Goal: Information Seeking & Learning: Check status

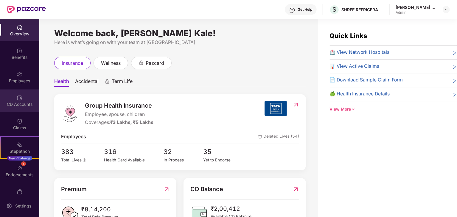
click at [13, 102] on div "CD Accounts" at bounding box center [19, 105] width 39 height 6
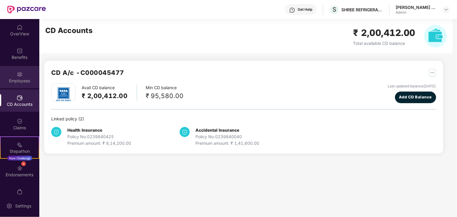
click at [16, 83] on div "Employees" at bounding box center [19, 81] width 39 height 6
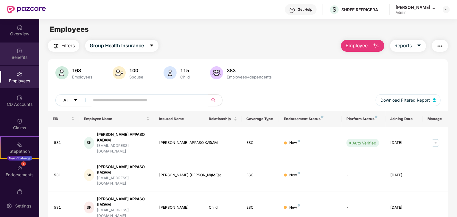
click at [19, 64] on div "Benefits" at bounding box center [19, 54] width 39 height 22
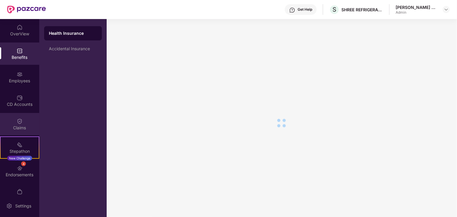
click at [18, 120] on img at bounding box center [20, 122] width 6 height 6
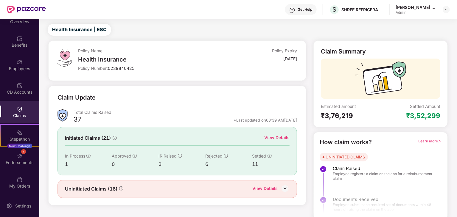
scroll to position [15, 0]
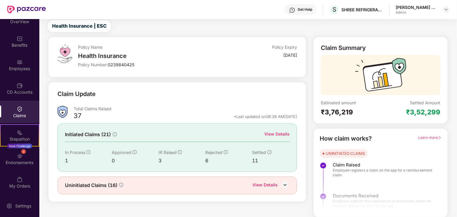
click at [419, 136] on span "Learn more" at bounding box center [429, 138] width 23 height 4
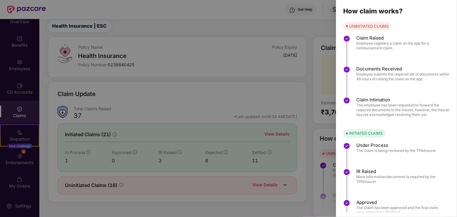
click at [275, 130] on div at bounding box center [228, 108] width 457 height 217
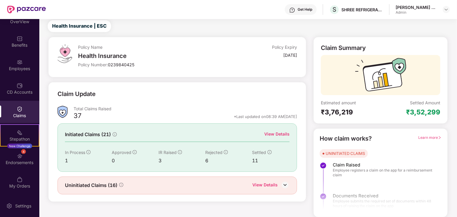
click at [285, 128] on div "Initiated Claims (21) View Details In Process 1 Approved 0 IR Raised 3 Rejected…" at bounding box center [178, 148] width 240 height 48
click at [278, 132] on div "View Details" at bounding box center [276, 134] width 25 height 7
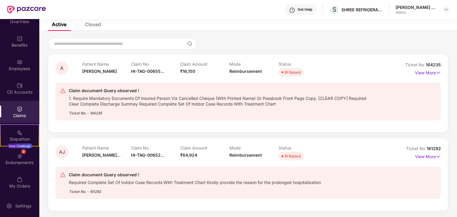
scroll to position [15, 0]
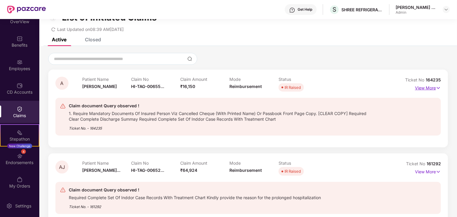
click at [417, 86] on p "View More" at bounding box center [428, 87] width 26 height 8
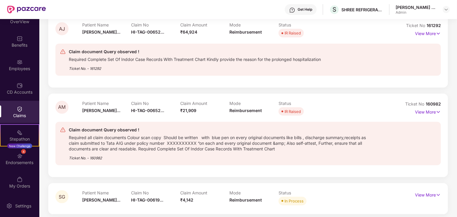
scroll to position [240, 0]
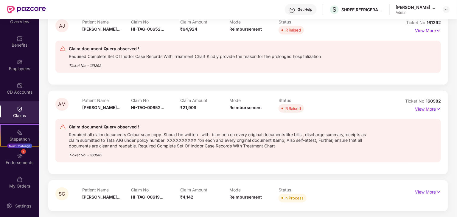
click at [422, 108] on p "View More" at bounding box center [428, 109] width 26 height 8
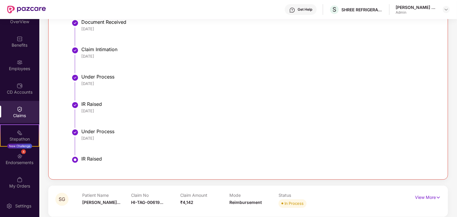
scroll to position [617, 0]
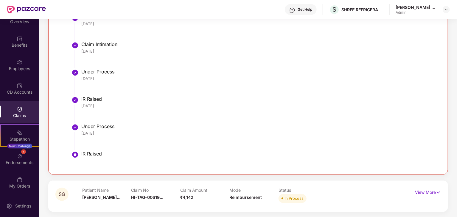
click at [427, 195] on div "View More" at bounding box center [428, 193] width 26 height 10
click at [427, 189] on p "View More" at bounding box center [428, 192] width 26 height 8
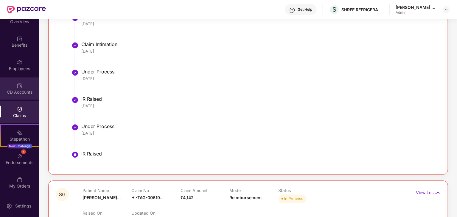
click at [27, 91] on div "CD Accounts" at bounding box center [19, 92] width 39 height 6
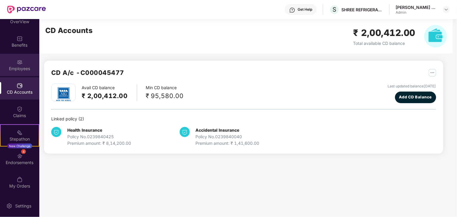
click at [26, 65] on div "Employees" at bounding box center [19, 65] width 39 height 22
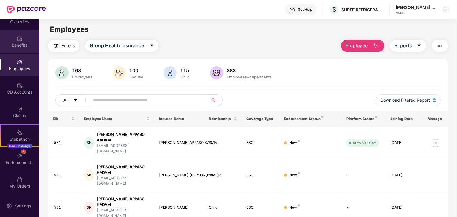
click at [24, 50] on div "Benefits" at bounding box center [19, 41] width 39 height 22
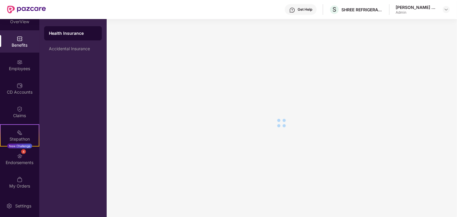
click at [24, 50] on div "Benefits" at bounding box center [19, 41] width 39 height 22
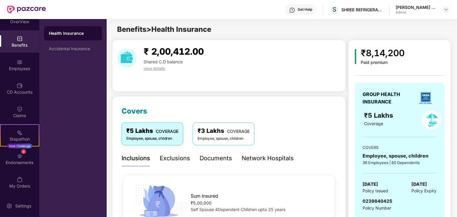
click at [79, 35] on div "Health Insurance" at bounding box center [73, 33] width 48 height 6
